Goal: Task Accomplishment & Management: Manage account settings

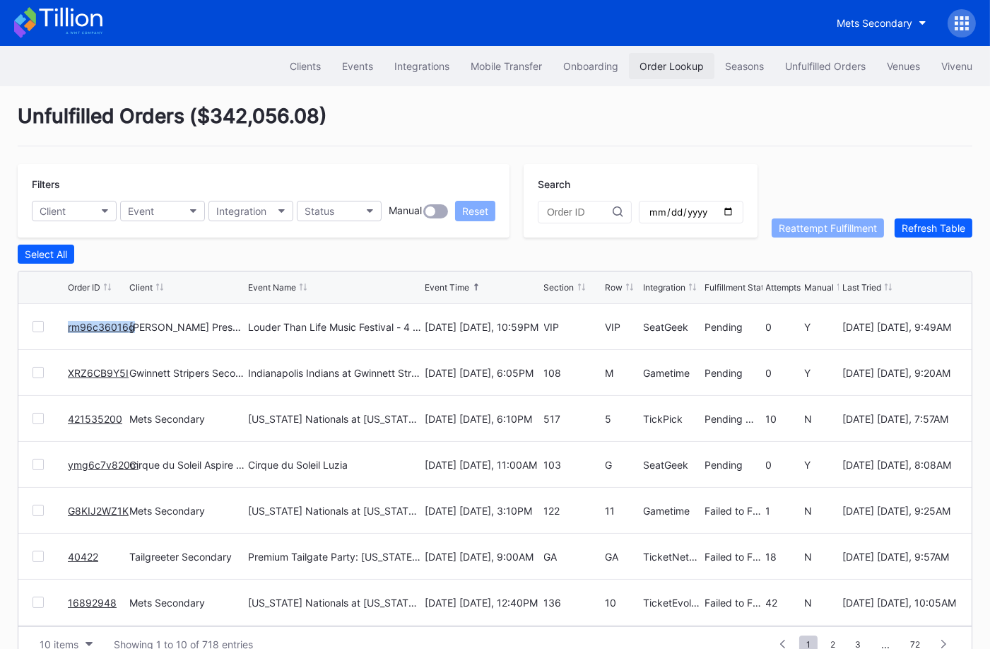
click at [689, 61] on div "Order Lookup" at bounding box center [672, 66] width 64 height 12
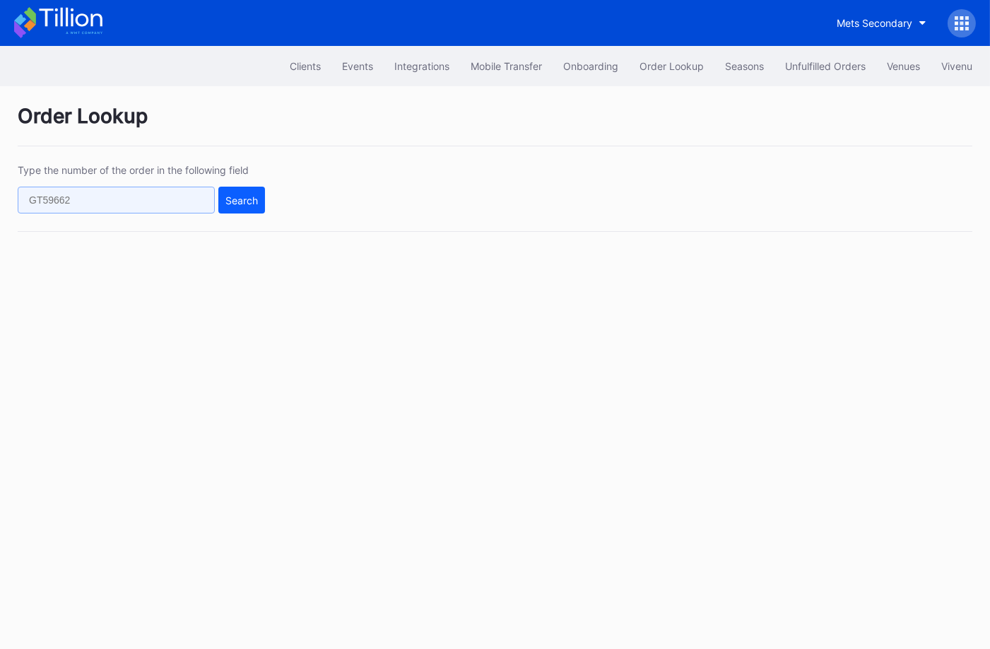
click at [120, 201] on input "text" at bounding box center [116, 200] width 197 height 27
paste input "623843441"
type input "623843441"
click at [247, 199] on div "Search" at bounding box center [242, 200] width 33 height 12
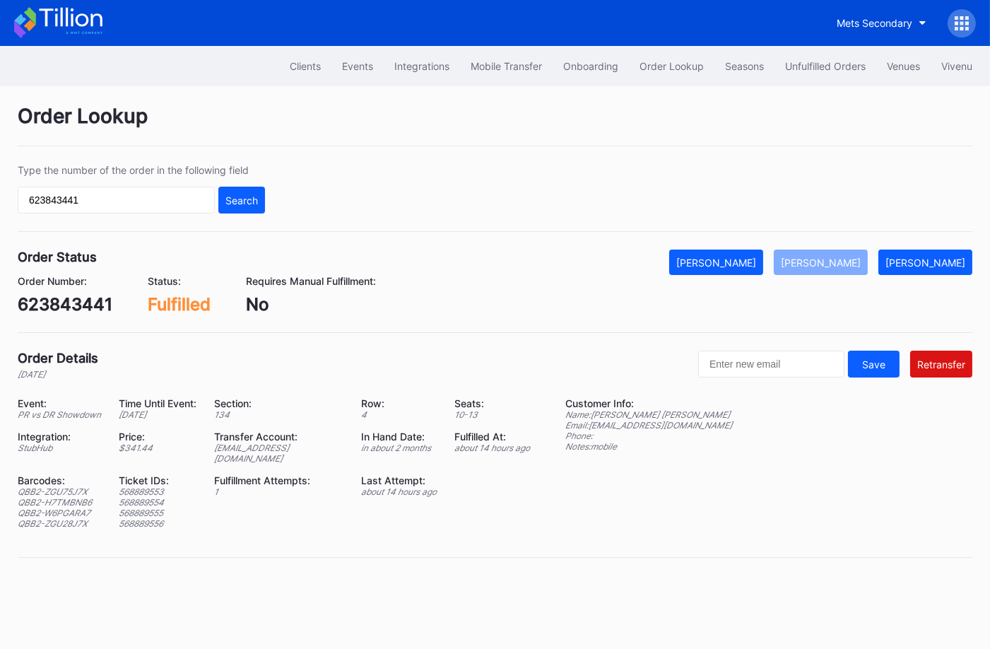
click at [277, 448] on div "ed-8158523@eventdynamic.com" at bounding box center [278, 453] width 129 height 21
copy div "ed-8158523@eventdynamic.com"
click at [97, 306] on div "623843441" at bounding box center [65, 304] width 95 height 21
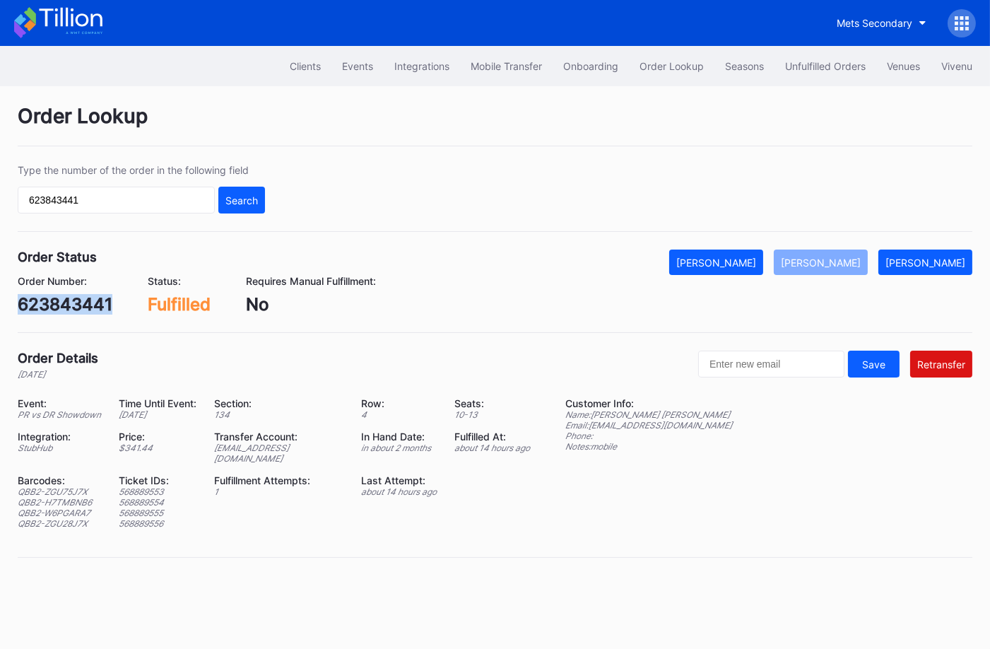
click at [97, 306] on div "623843441" at bounding box center [65, 304] width 95 height 21
copy div "623843441"
click at [830, 59] on button "Unfulfilled Orders" at bounding box center [826, 66] width 102 height 26
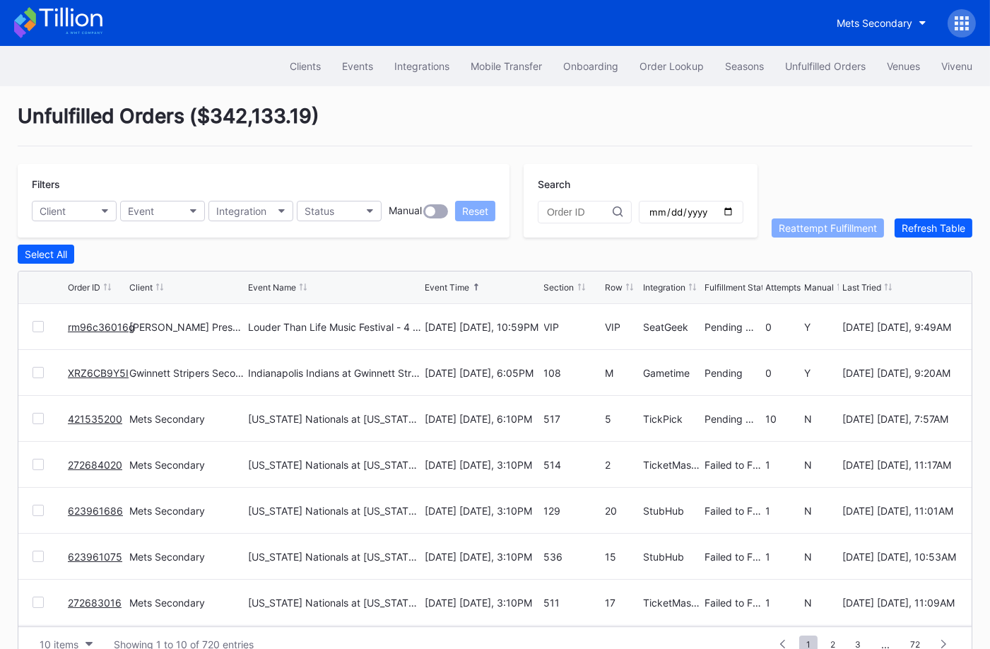
scroll to position [27, 0]
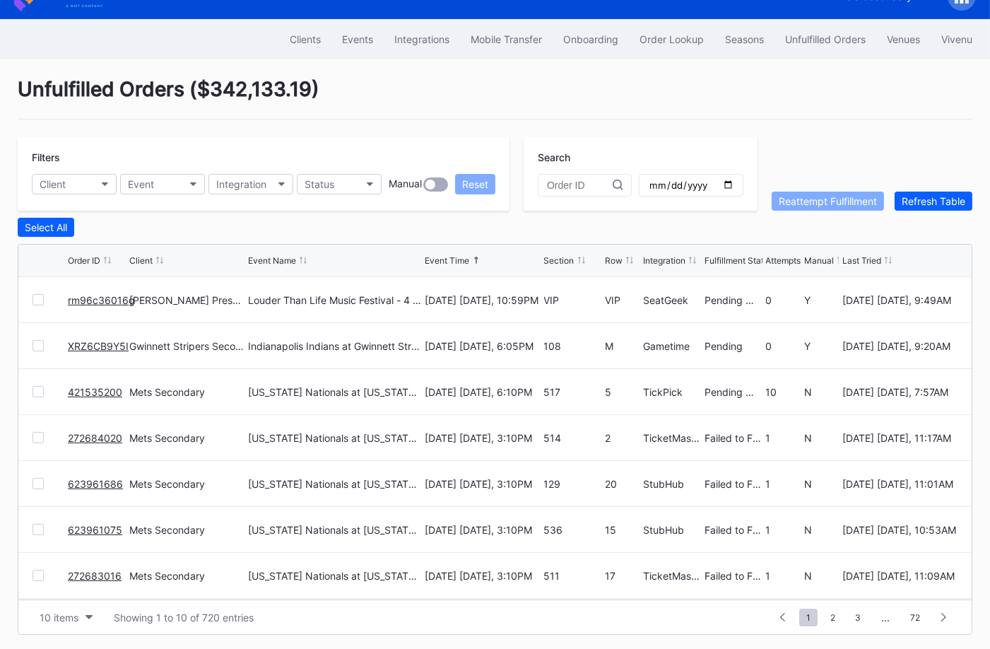
click at [107, 344] on link "XRZ6CB9Y5I" at bounding box center [98, 346] width 61 height 12
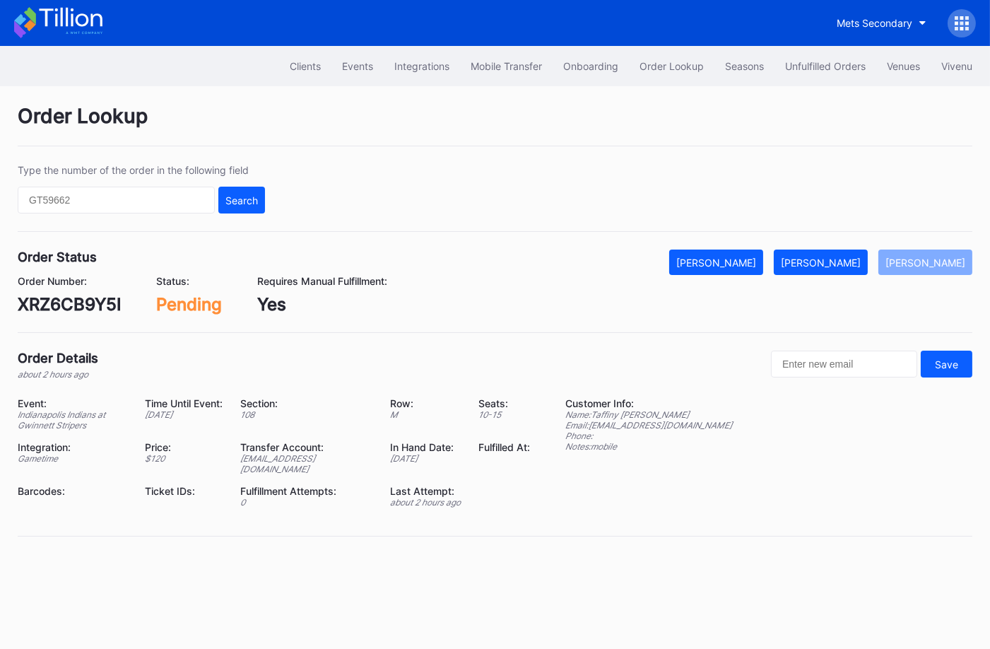
click at [81, 312] on div "XRZ6CB9Y5I" at bounding box center [69, 304] width 103 height 21
copy div "XRZ6CB9Y5I"
click at [851, 263] on div "Mark Fulfilled" at bounding box center [821, 263] width 80 height 12
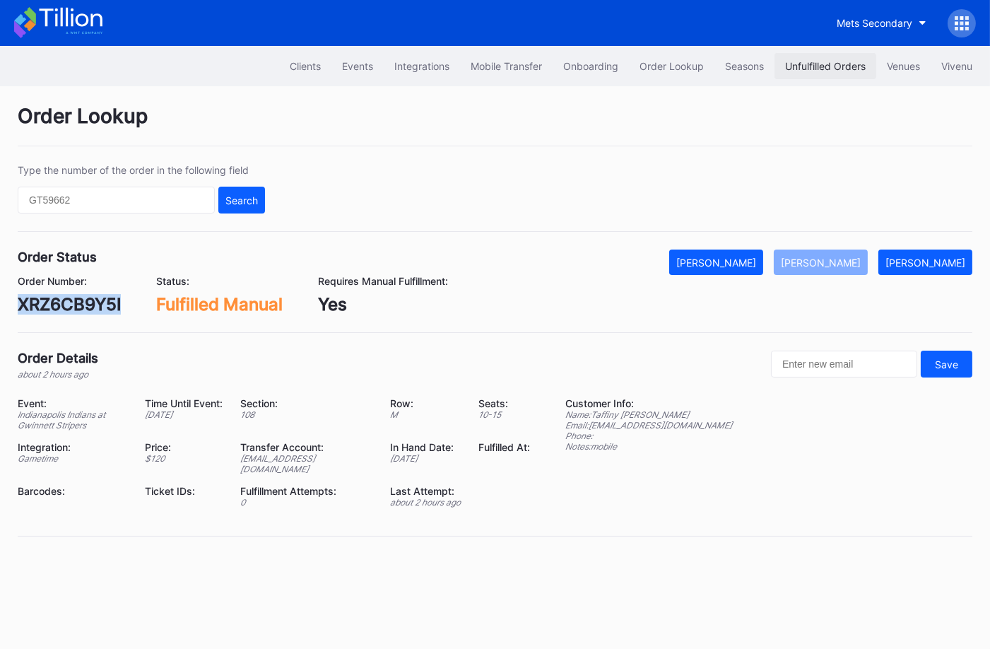
click at [815, 61] on div "Unfulfilled Orders" at bounding box center [825, 66] width 81 height 12
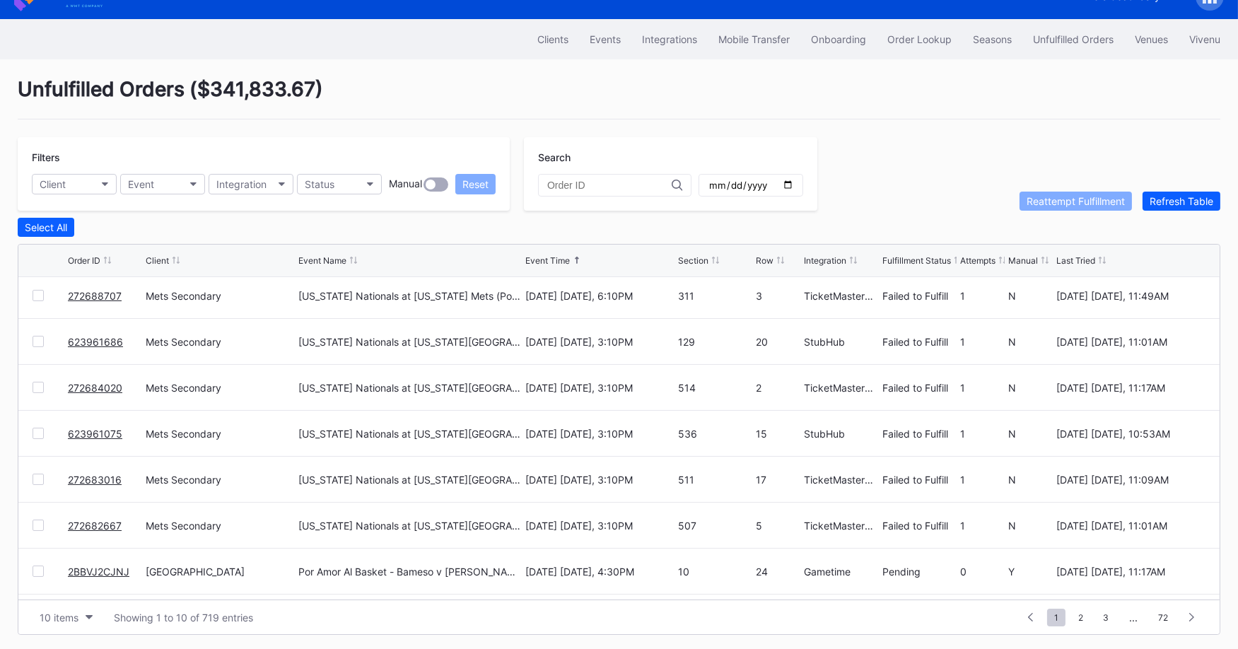
scroll to position [136, 0]
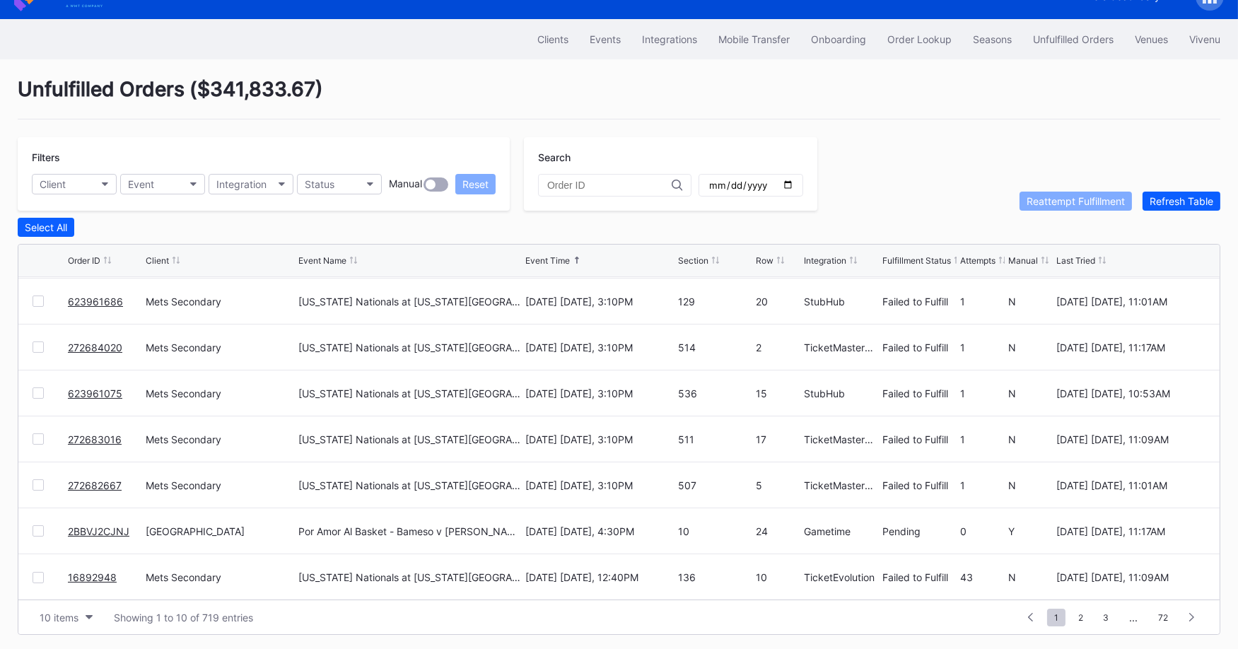
click at [103, 525] on link "2BBVJ2CJNJ" at bounding box center [99, 531] width 62 height 12
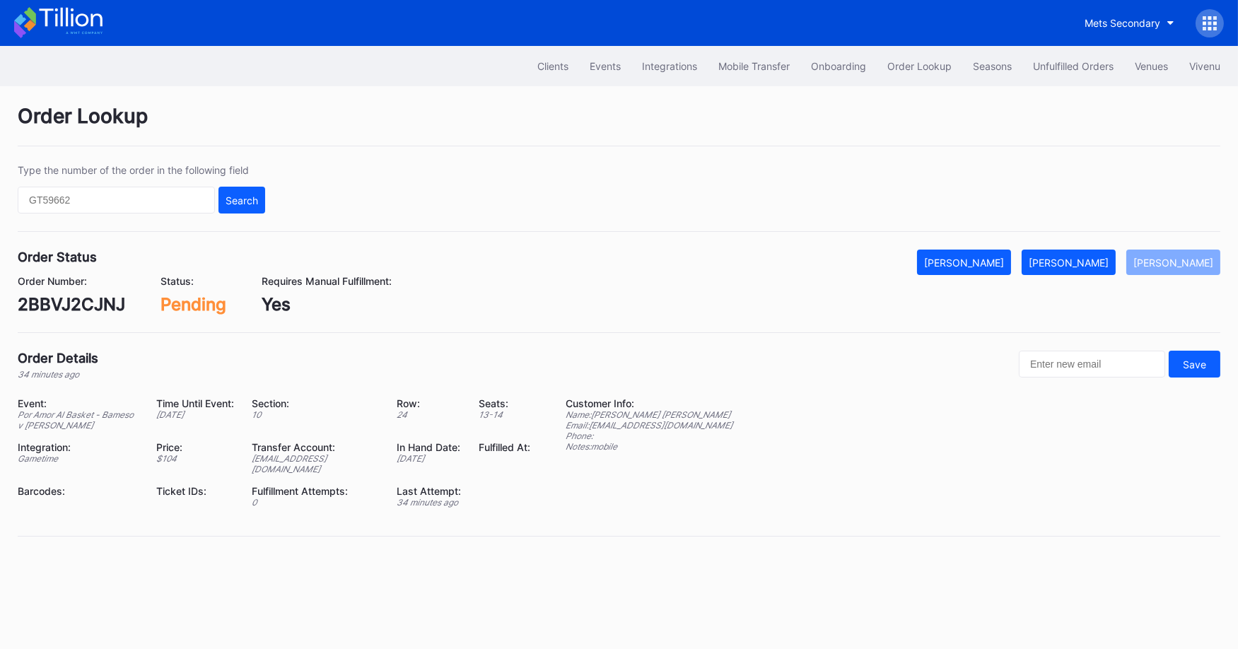
click at [88, 301] on div "2BBVJ2CJNJ" at bounding box center [71, 304] width 107 height 21
copy div "2BBVJ2CJNJ"
click at [990, 262] on div "Mark Fulfilled" at bounding box center [1069, 263] width 80 height 12
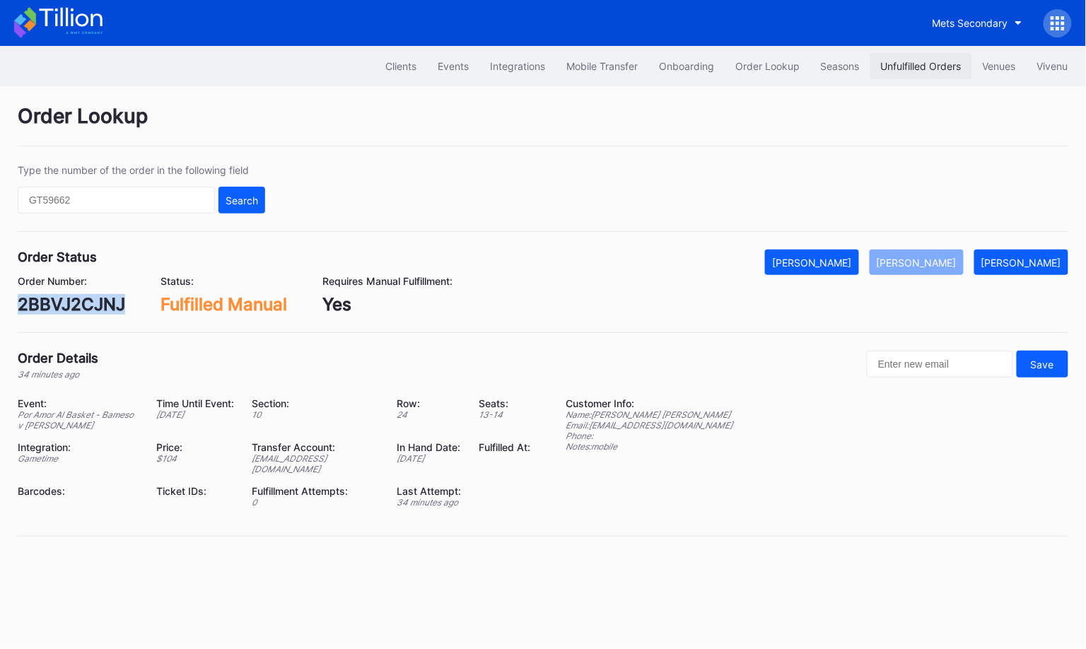
click at [938, 69] on div "Unfulfilled Orders" at bounding box center [921, 66] width 81 height 12
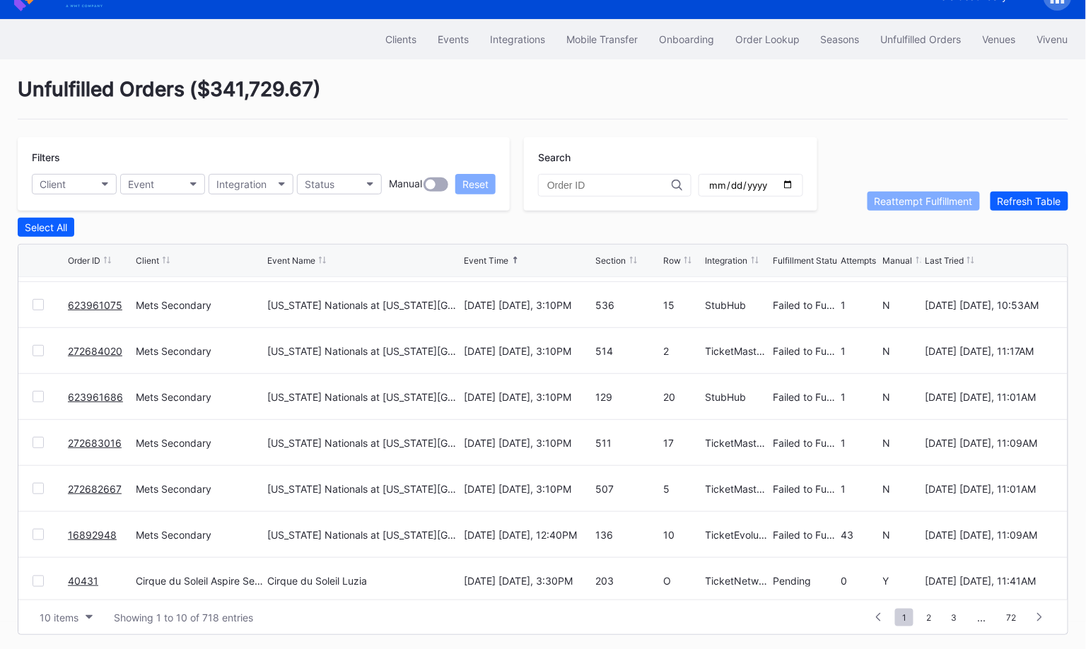
scroll to position [136, 0]
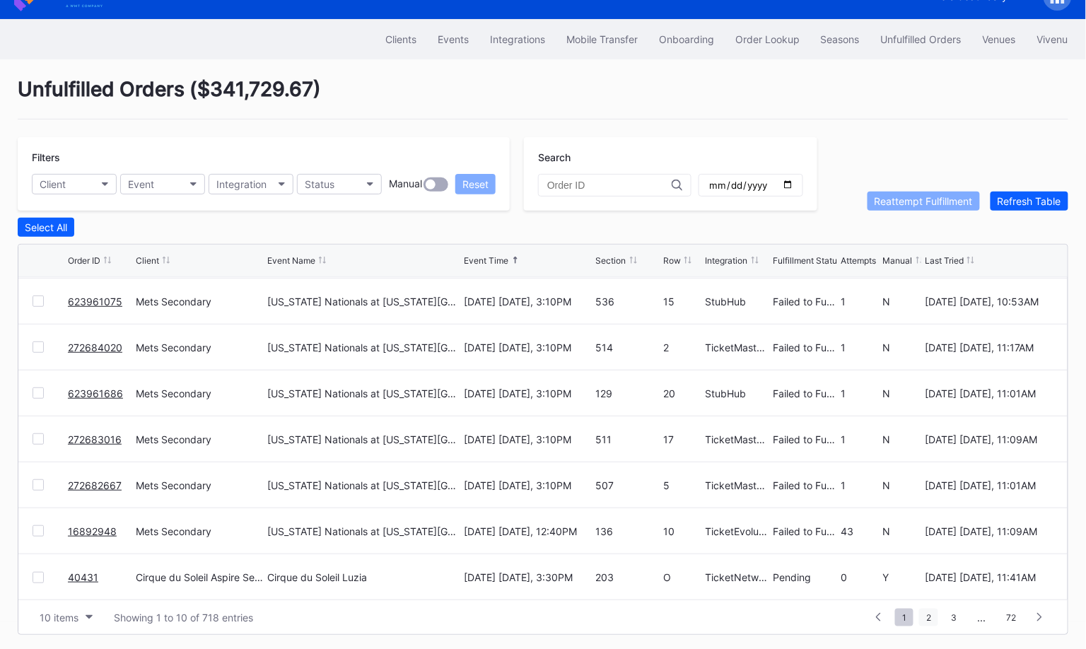
click at [935, 619] on span "2" at bounding box center [928, 618] width 19 height 18
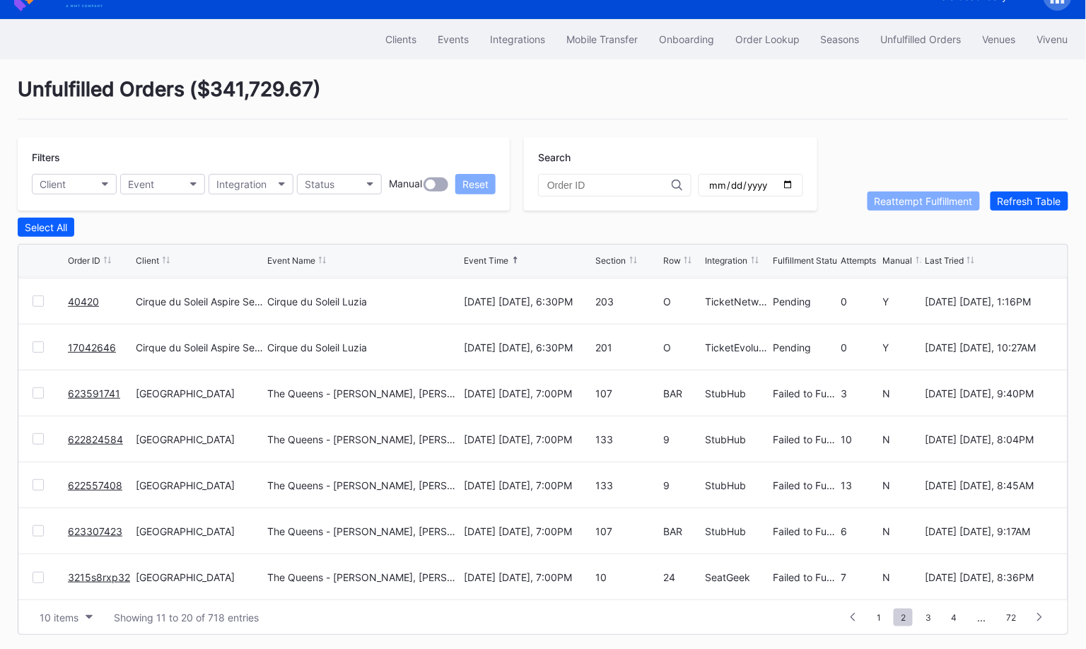
scroll to position [0, 0]
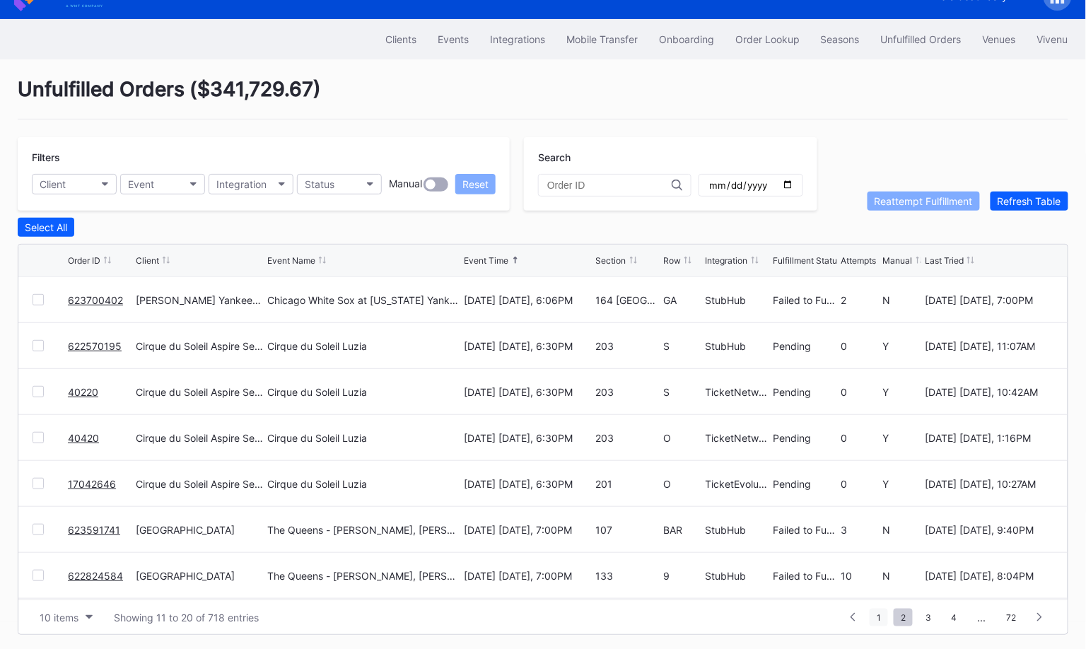
click at [884, 609] on span "1" at bounding box center [878, 618] width 18 height 18
